Goal: Answer question/provide support

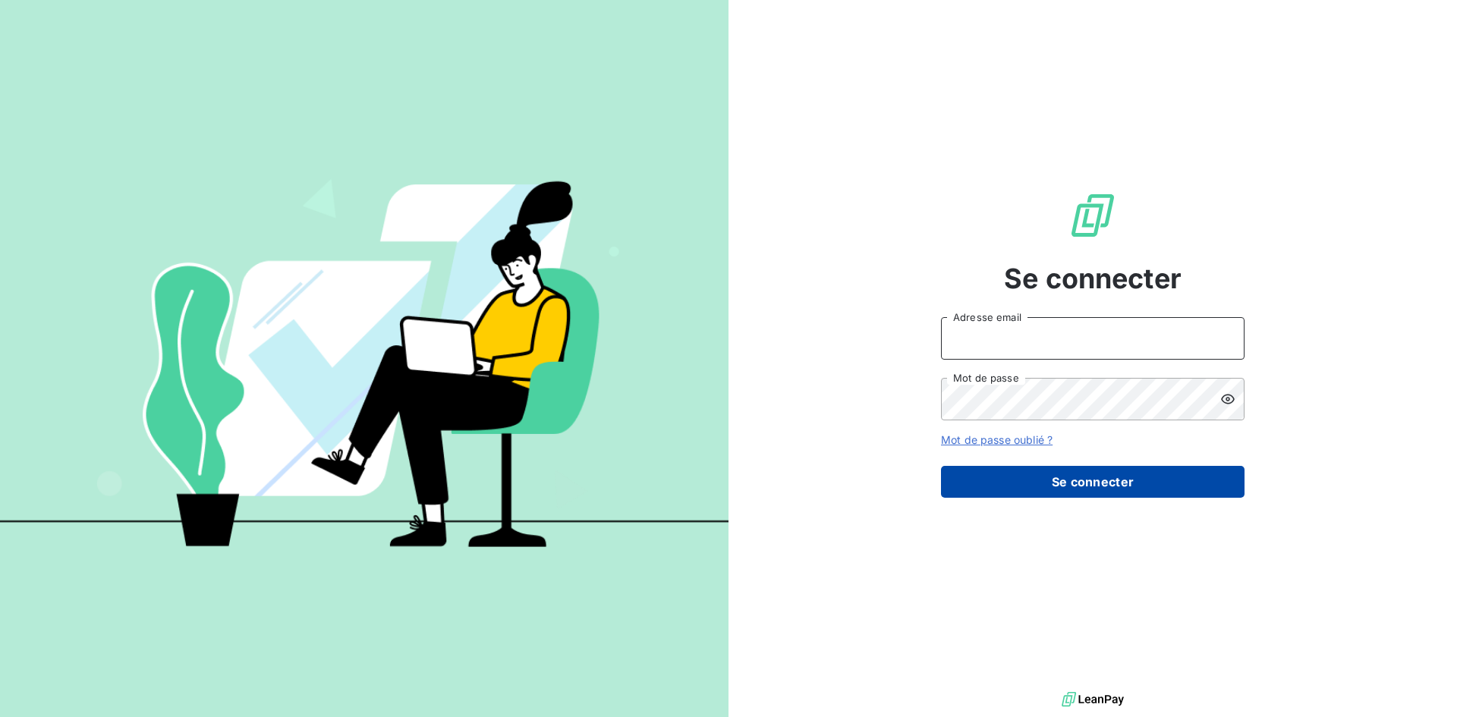
type input "[EMAIL_ADDRESS][DOMAIN_NAME]"
click at [1076, 479] on button "Se connecter" at bounding box center [1093, 482] width 304 height 32
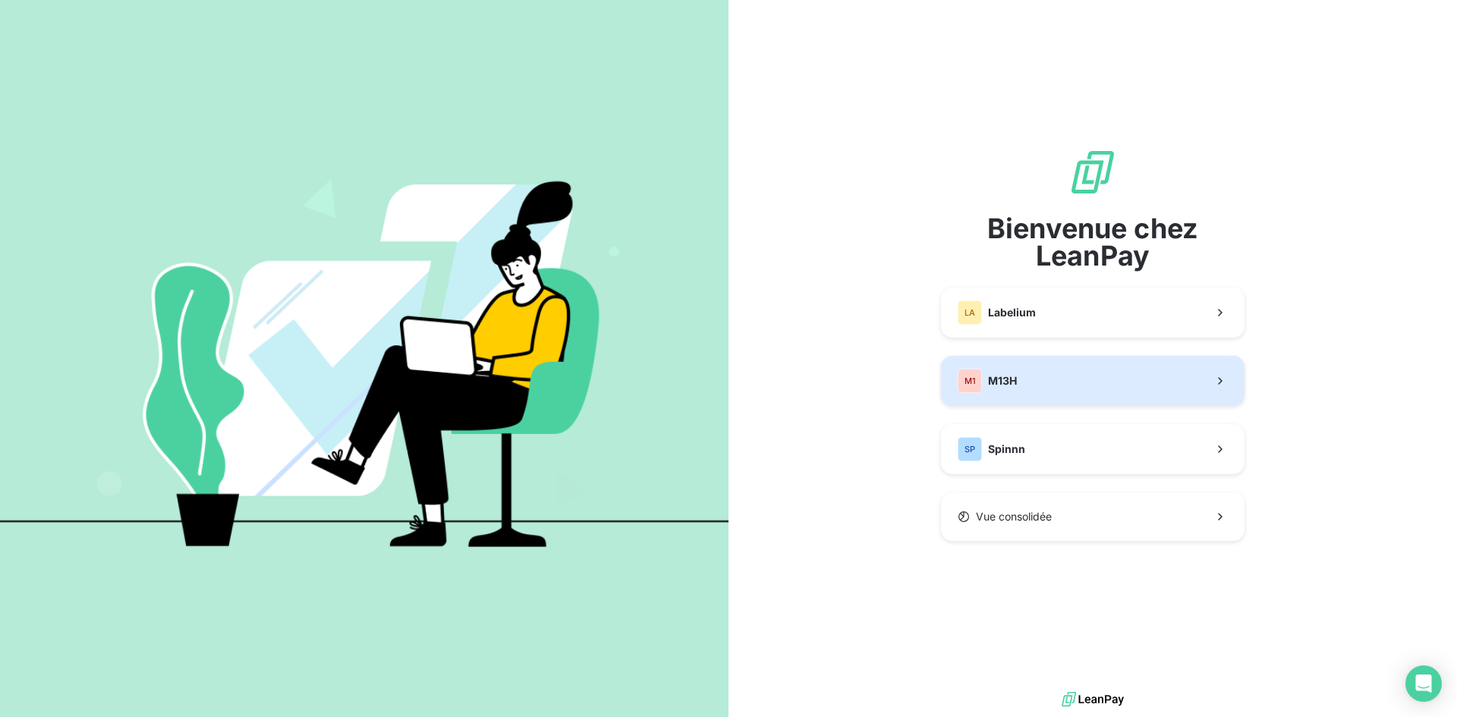
click at [1010, 383] on span "M13H" at bounding box center [1002, 380] width 29 height 15
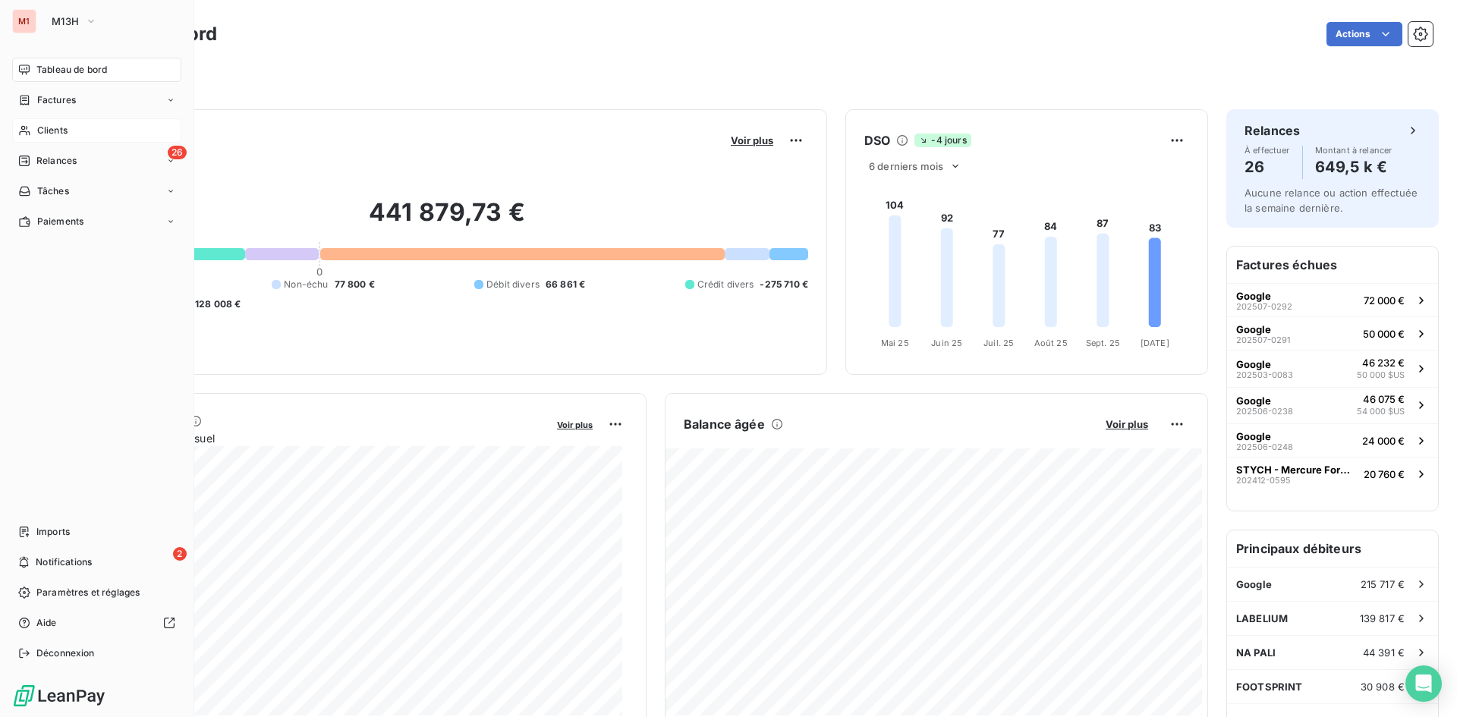
click at [35, 130] on div "Clients" at bounding box center [96, 130] width 169 height 24
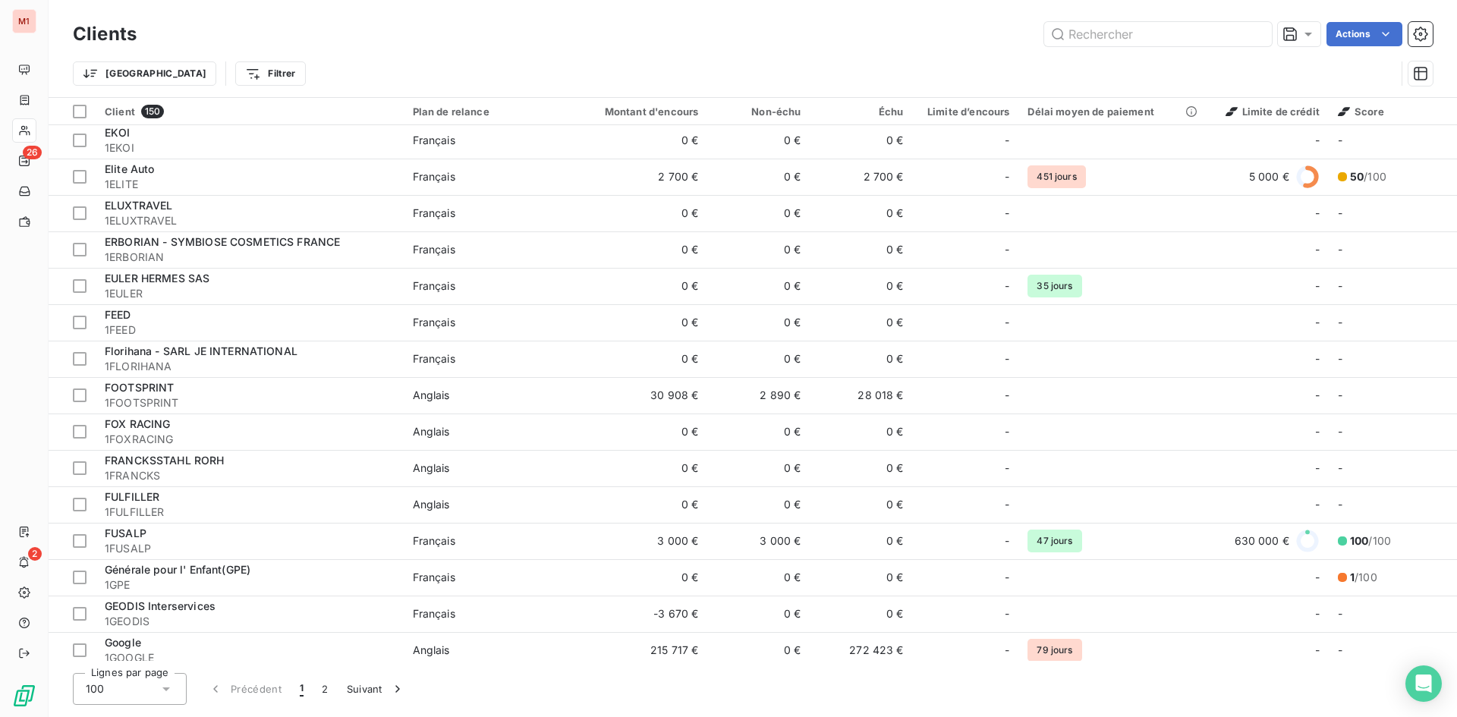
scroll to position [1822, 0]
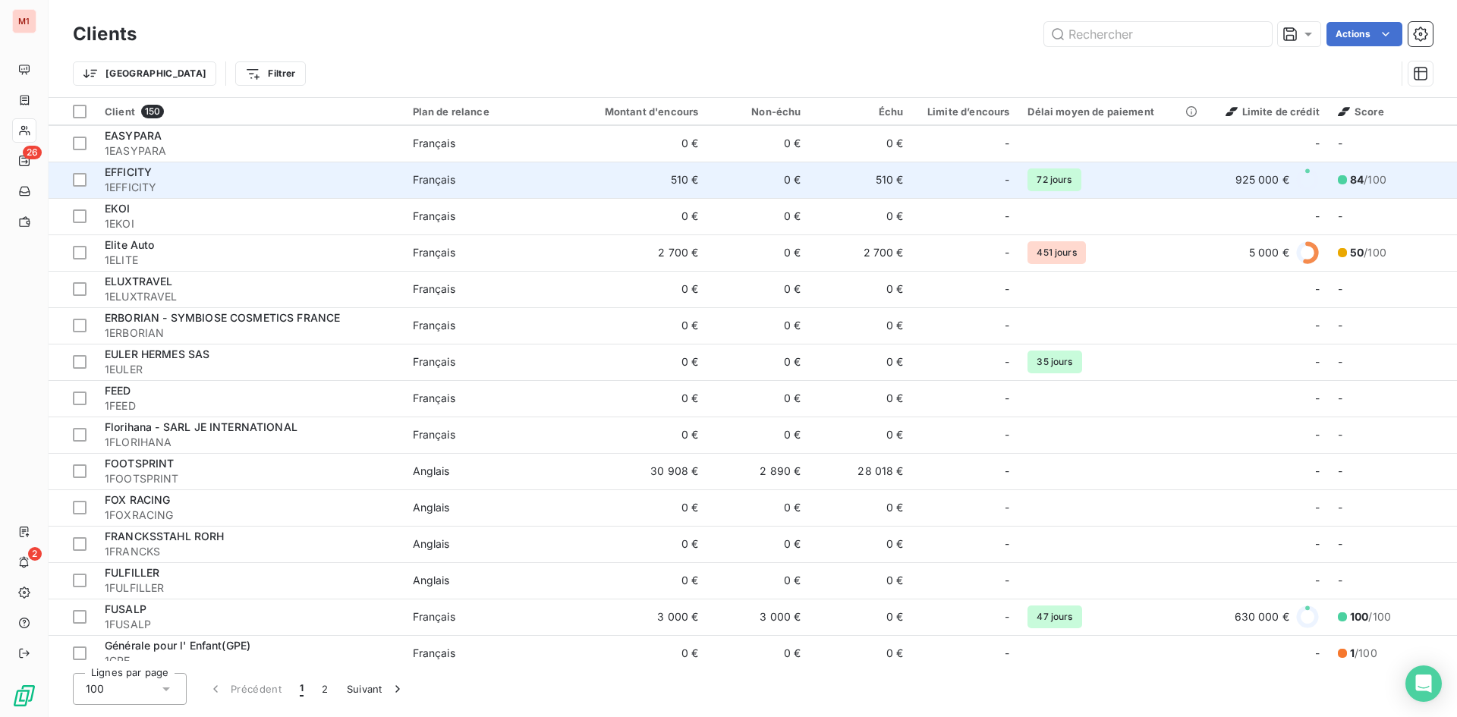
click at [206, 184] on span "1EFFICITY" at bounding box center [250, 187] width 290 height 15
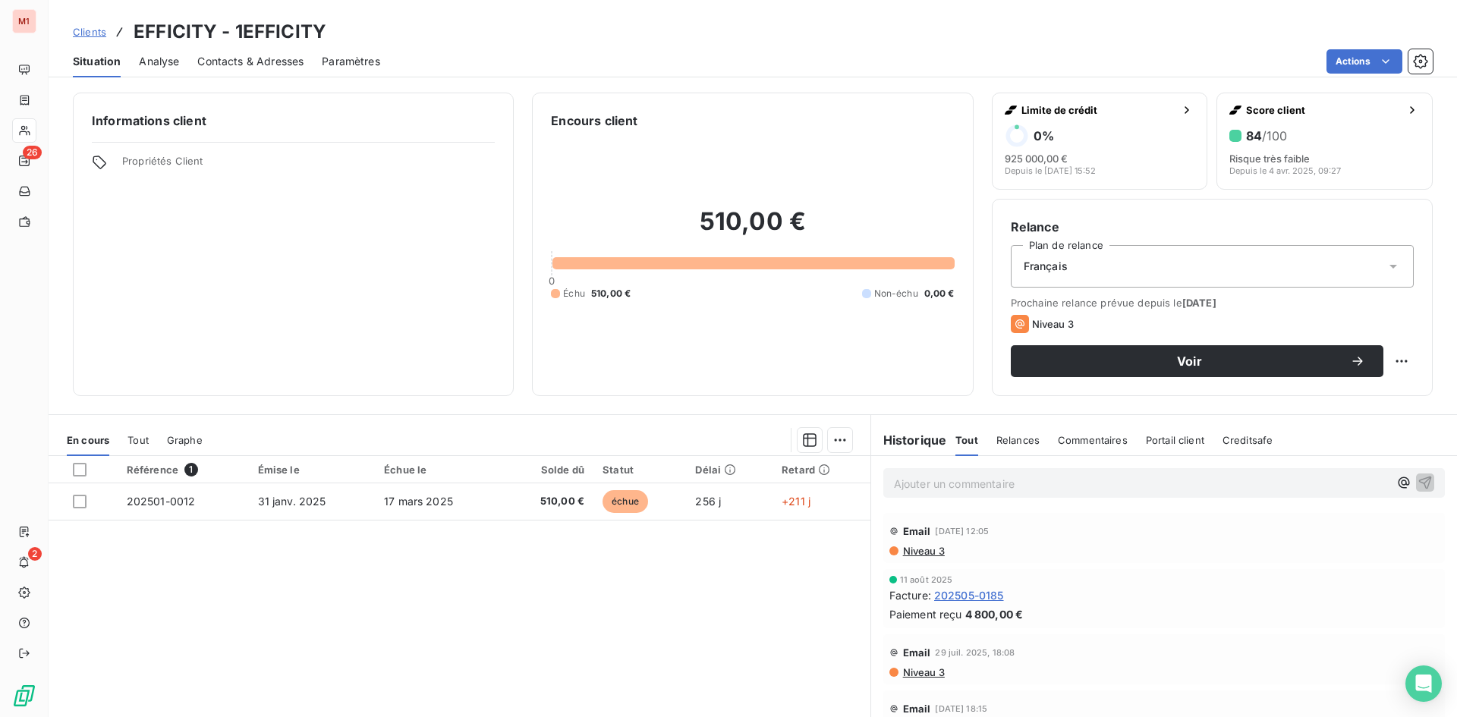
click at [944, 486] on p "Ajouter un commentaire ﻿" at bounding box center [1141, 483] width 495 height 19
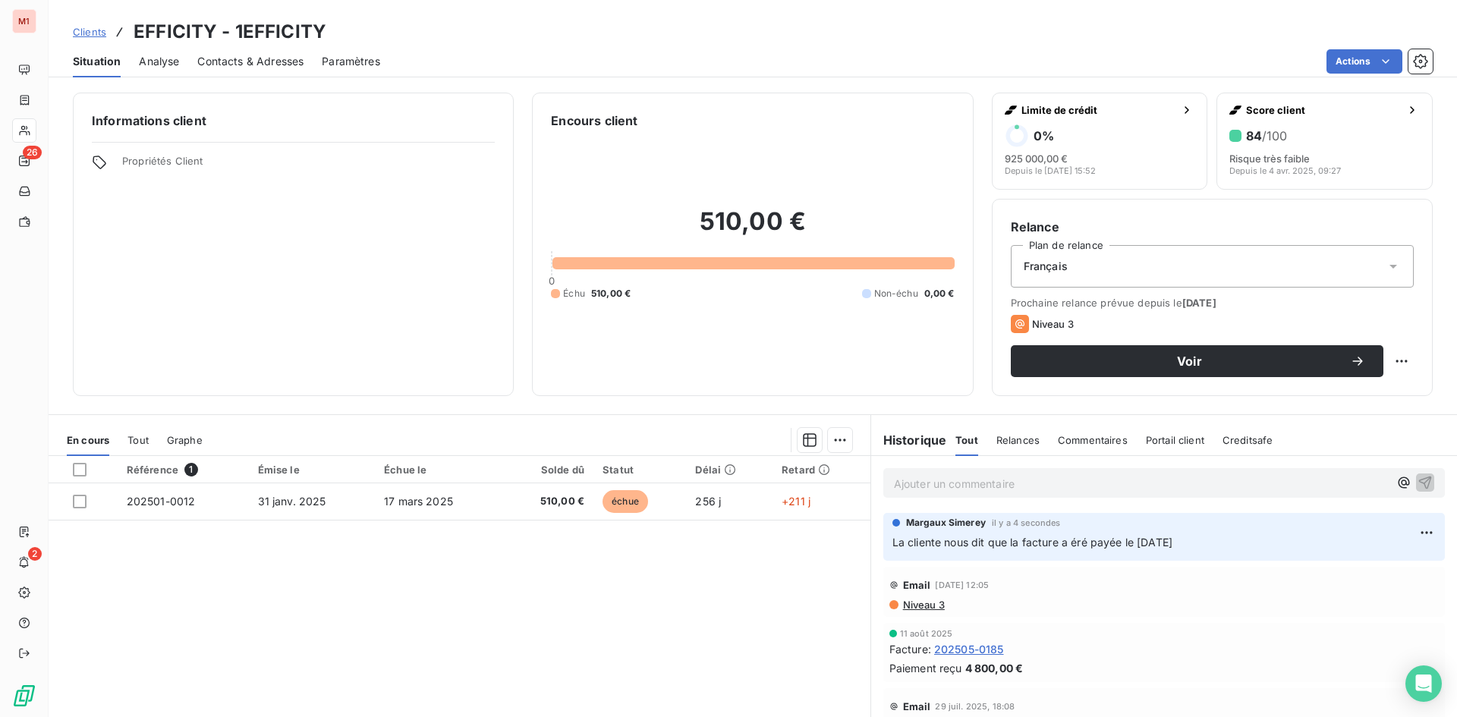
click at [1182, 541] on p "La cliente nous dit que la facture a éré payée le [DATE]" at bounding box center [1164, 542] width 543 height 17
click at [1395, 528] on html "M1 26 2 Clients EFFICITY - 1EFFICITY Situation Analyse Contacts & Adresses Para…" at bounding box center [728, 358] width 1457 height 717
click at [1357, 572] on div "Editer" at bounding box center [1367, 566] width 85 height 24
